Goal: Information Seeking & Learning: Find specific fact

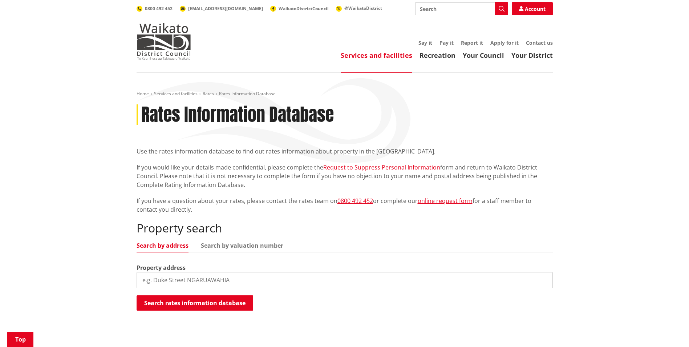
scroll to position [109, 0]
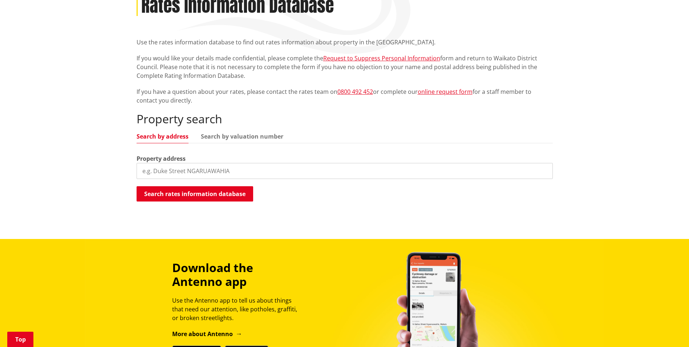
click at [173, 171] on input "search" at bounding box center [345, 171] width 416 height 16
click at [171, 190] on button "Search rates information database" at bounding box center [195, 193] width 117 height 15
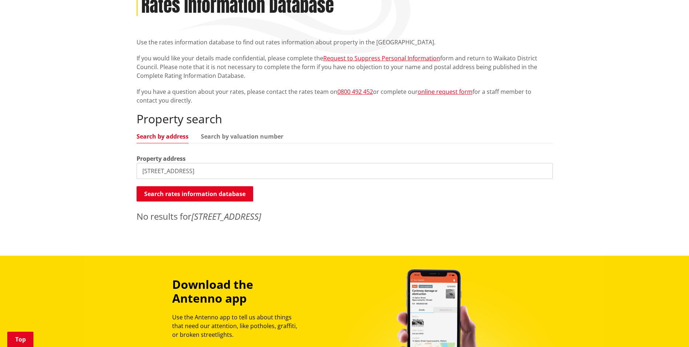
drag, startPoint x: 187, startPoint y: 170, endPoint x: 261, endPoint y: 171, distance: 74.1
click at [261, 171] on input "46 Renown Road Waikokowhai" at bounding box center [345, 171] width 416 height 16
type input "46 Renown Road"
click at [236, 193] on button "Search rates information database" at bounding box center [195, 193] width 117 height 15
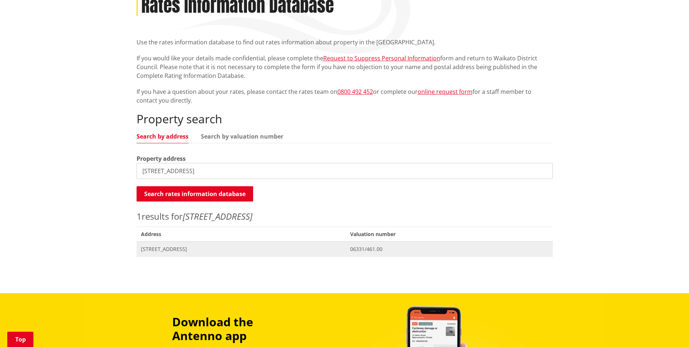
click at [189, 247] on span "46 Renown Road RENOWN" at bounding box center [241, 248] width 201 height 7
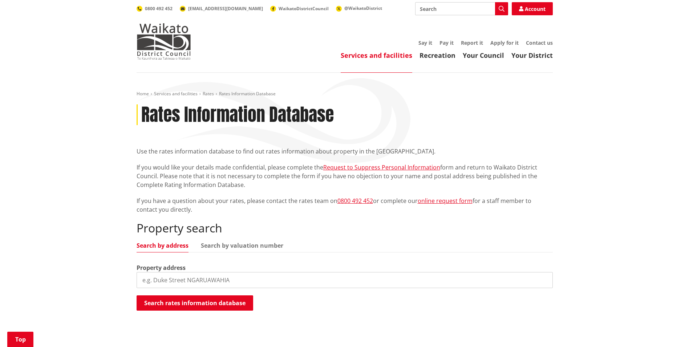
scroll to position [109, 0]
